Goal: Navigation & Orientation: Go to known website

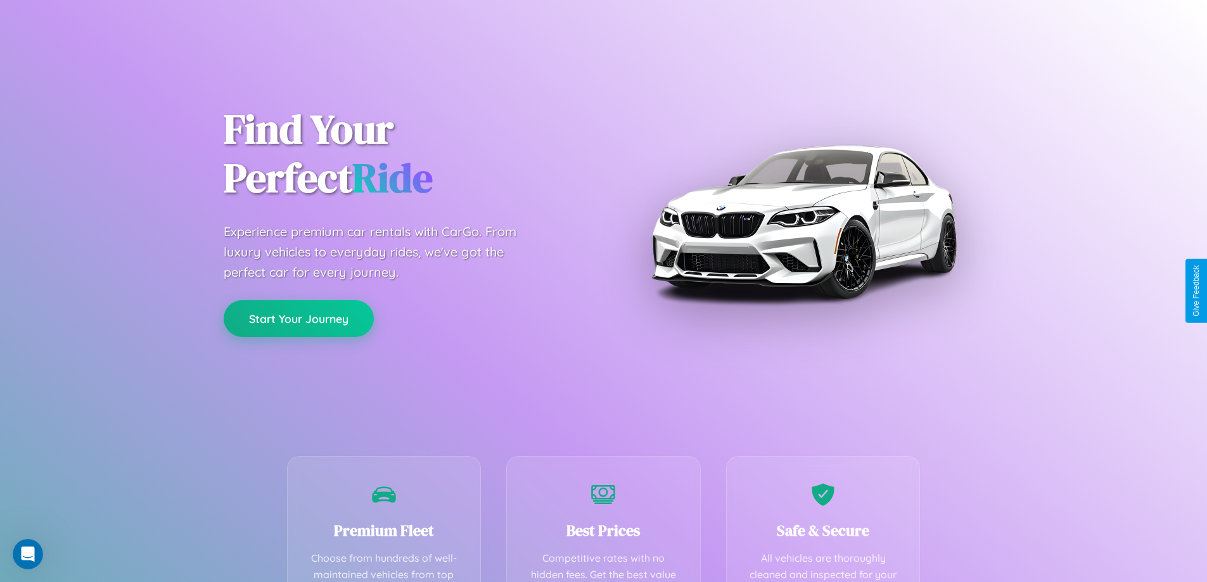
click at [299, 319] on button "Start Your Journey" at bounding box center [299, 318] width 150 height 37
click at [299, 318] on button "Start Your Journey" at bounding box center [299, 318] width 150 height 37
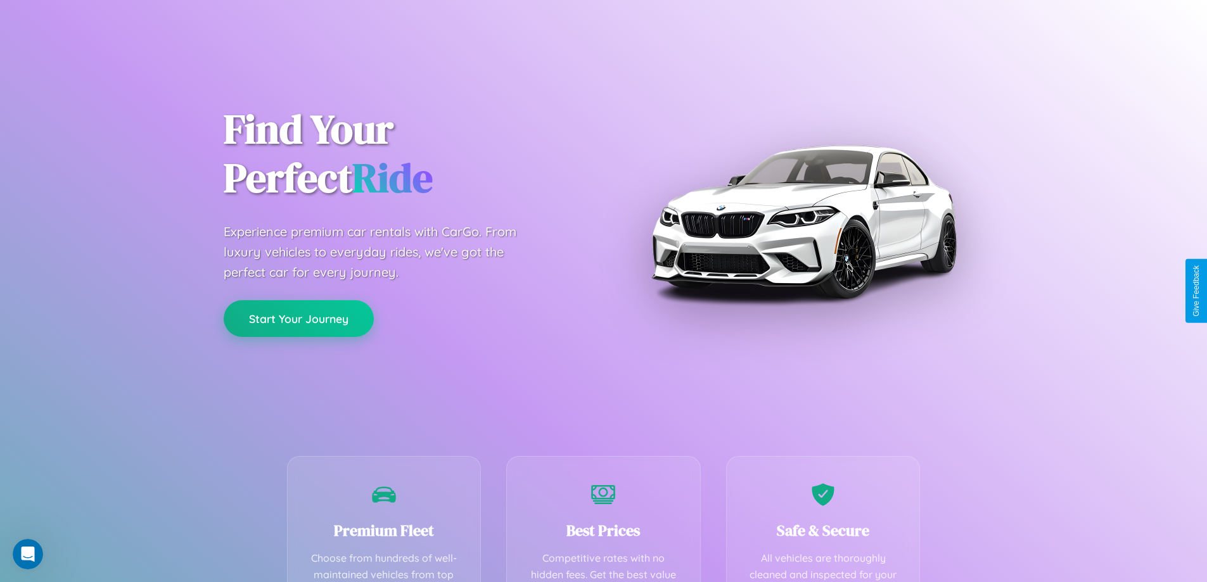
click at [299, 318] on button "Start Your Journey" at bounding box center [299, 318] width 150 height 37
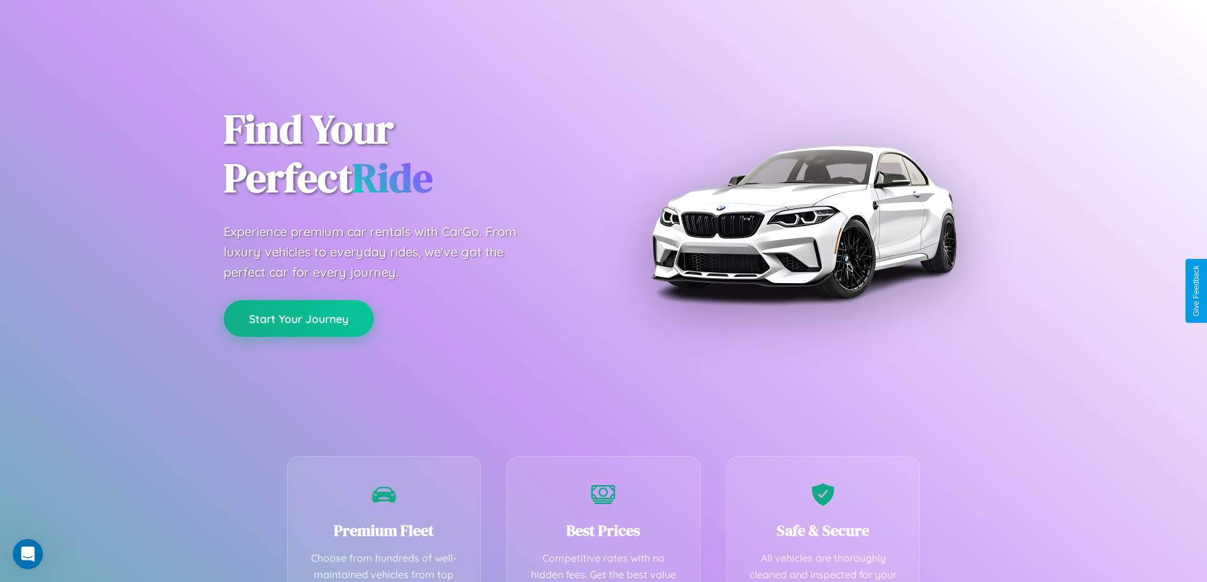
click at [299, 318] on button "Start Your Journey" at bounding box center [299, 318] width 150 height 37
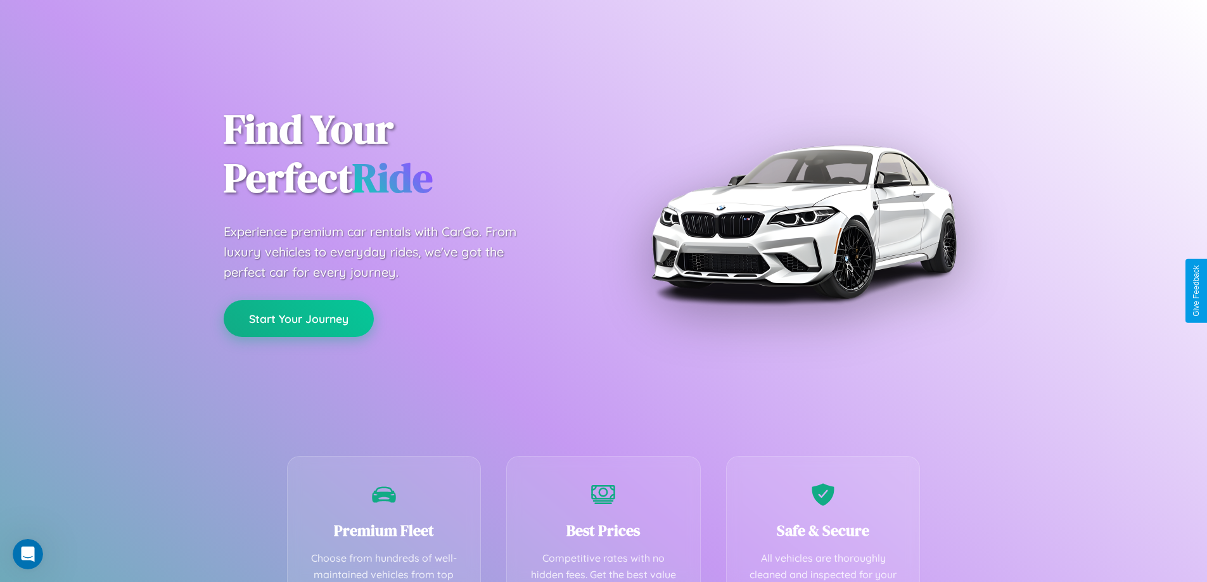
click at [299, 318] on button "Start Your Journey" at bounding box center [299, 318] width 150 height 37
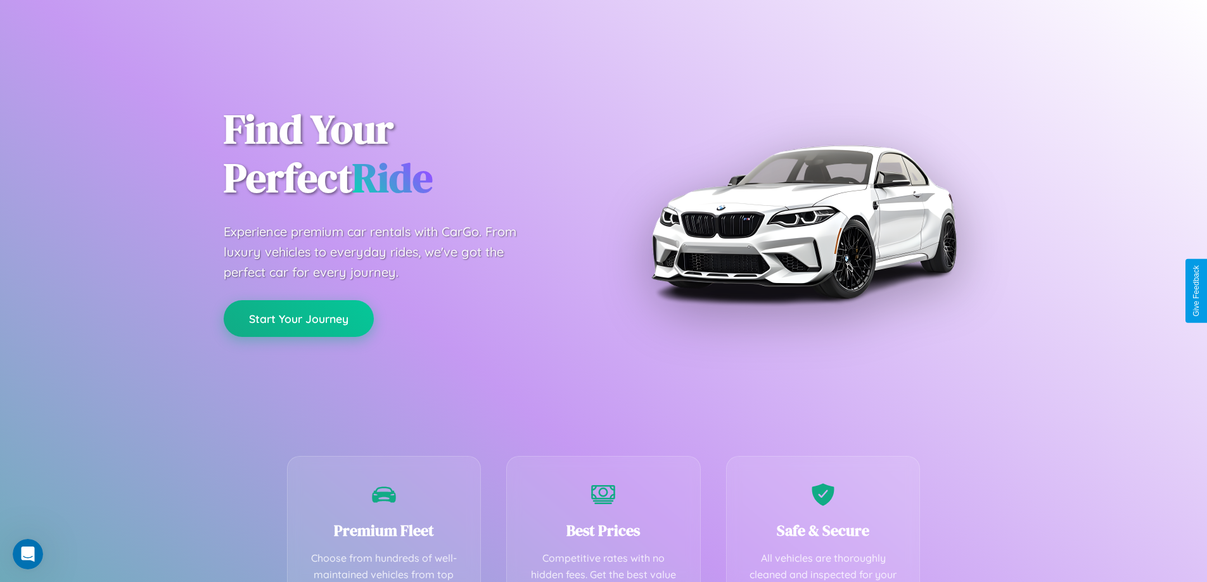
click at [299, 318] on button "Start Your Journey" at bounding box center [299, 318] width 150 height 37
